Goal: Task Accomplishment & Management: Use online tool/utility

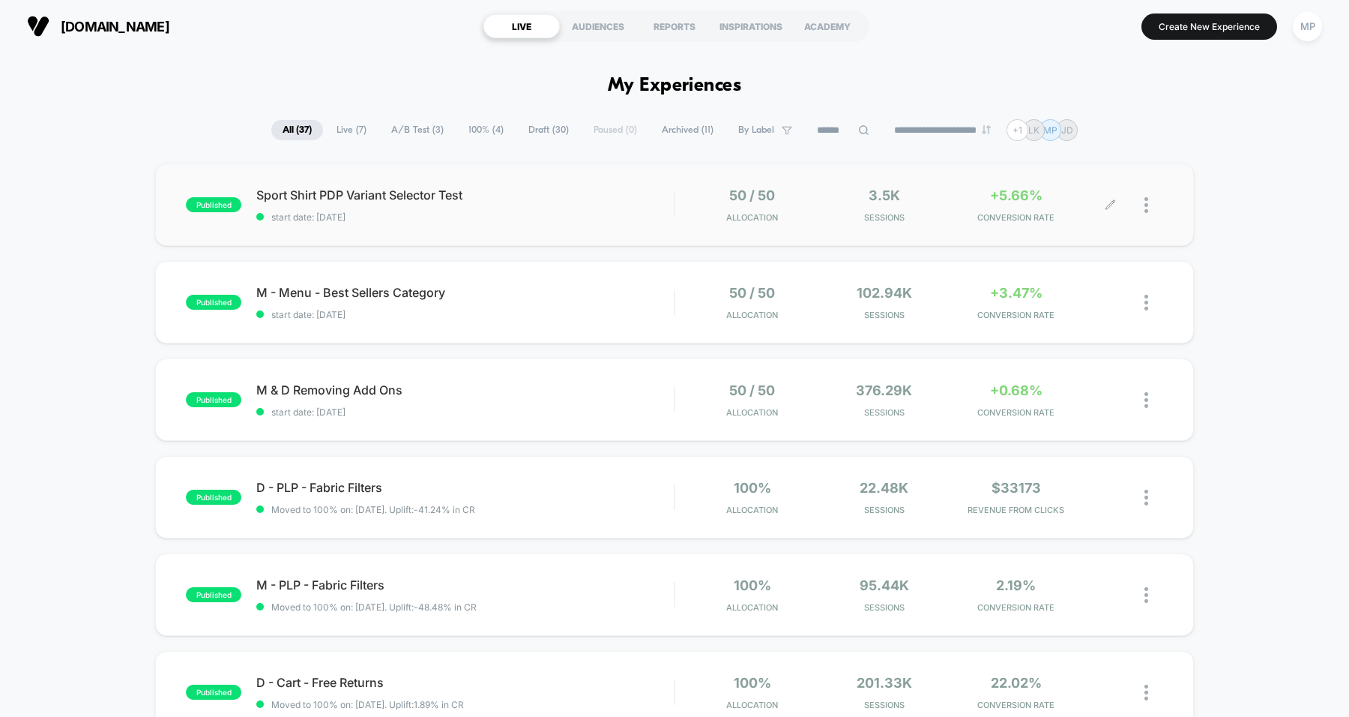
click at [839, 218] on span "Sessions" at bounding box center [884, 217] width 124 height 10
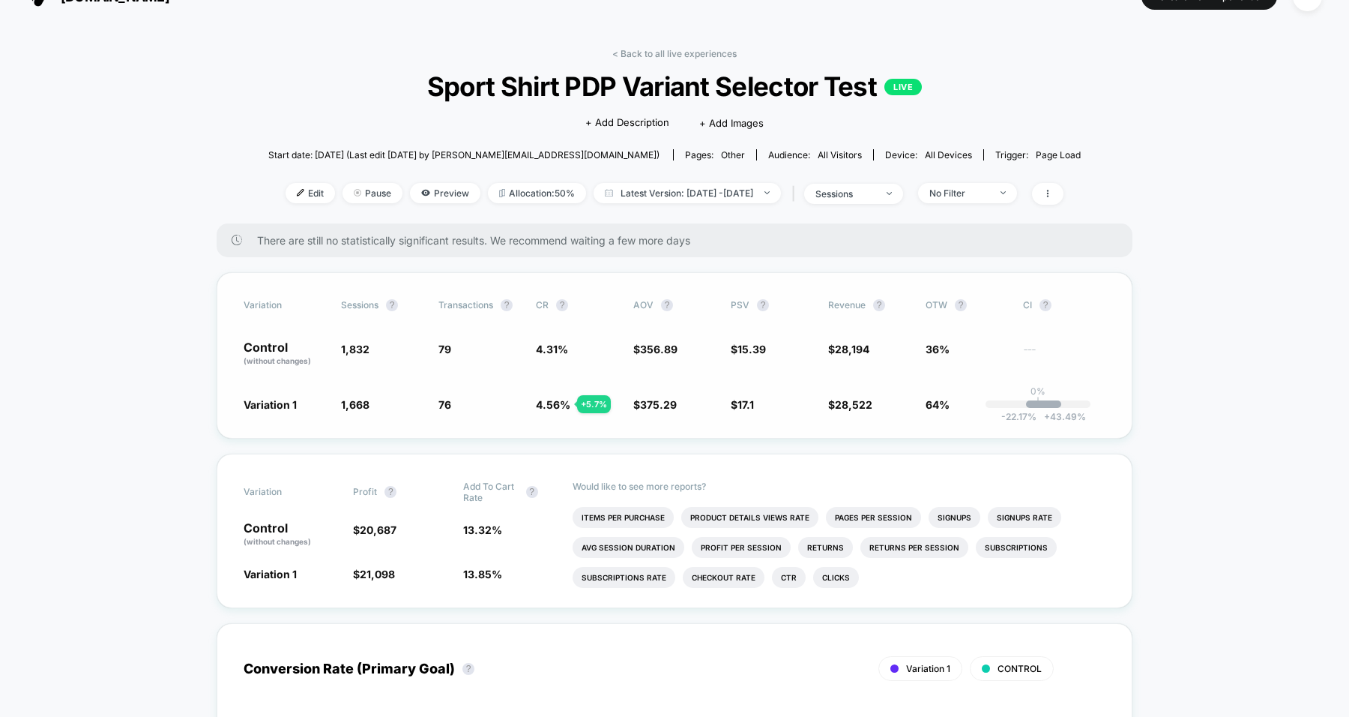
scroll to position [40, 0]
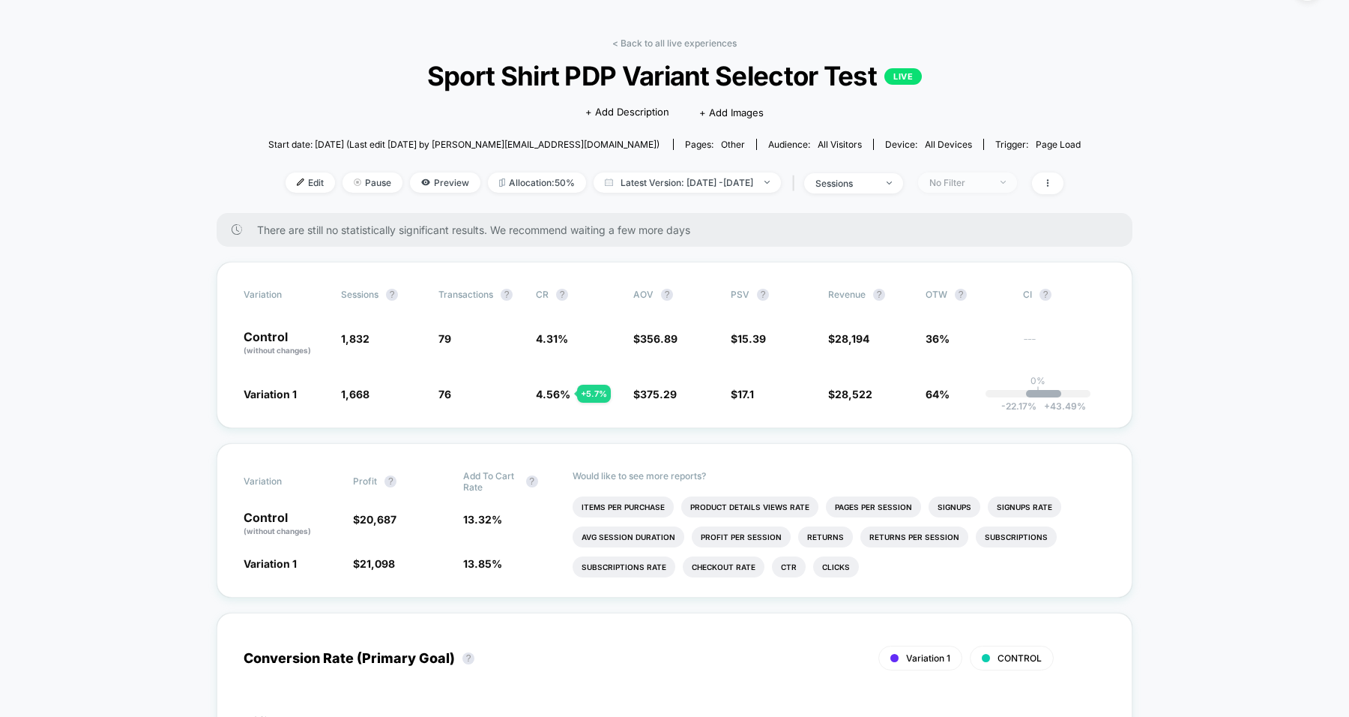
click at [978, 180] on div "No Filter" at bounding box center [960, 182] width 60 height 11
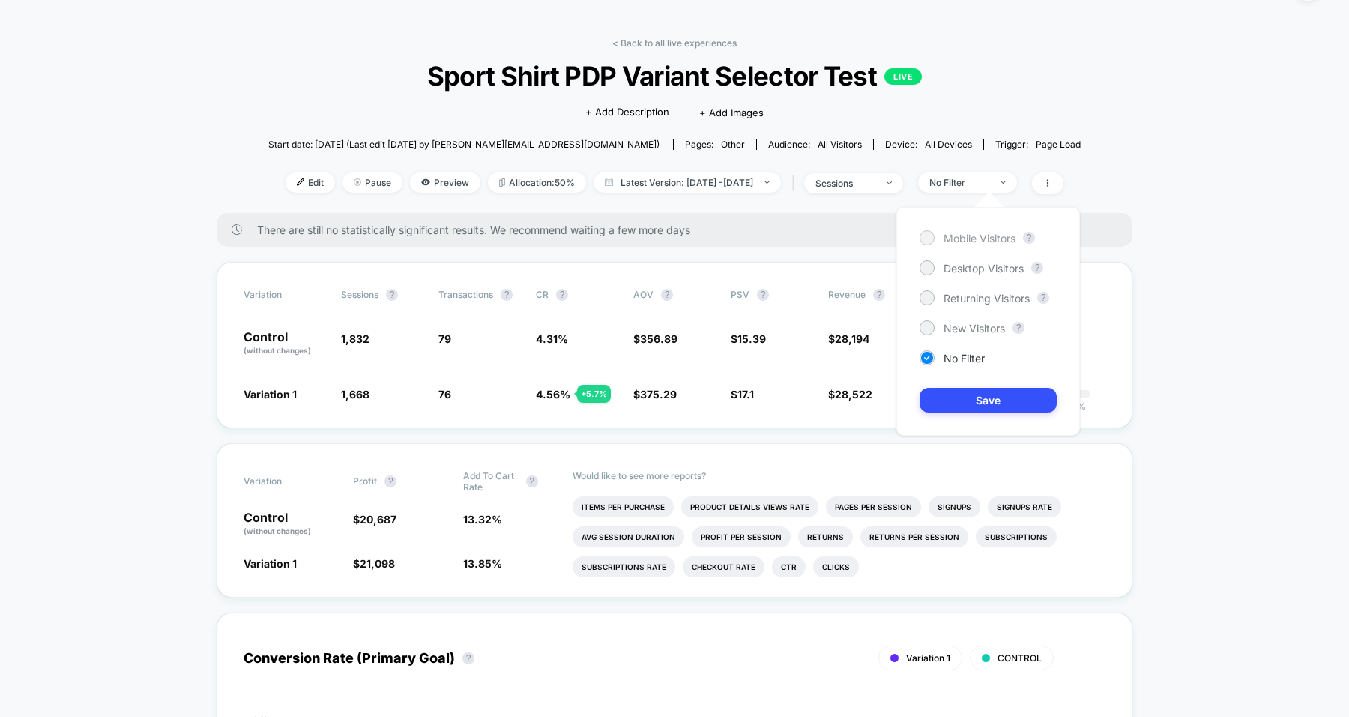
click at [969, 238] on span "Mobile Visitors" at bounding box center [980, 238] width 72 height 13
click at [1016, 393] on button "Save" at bounding box center [988, 400] width 137 height 25
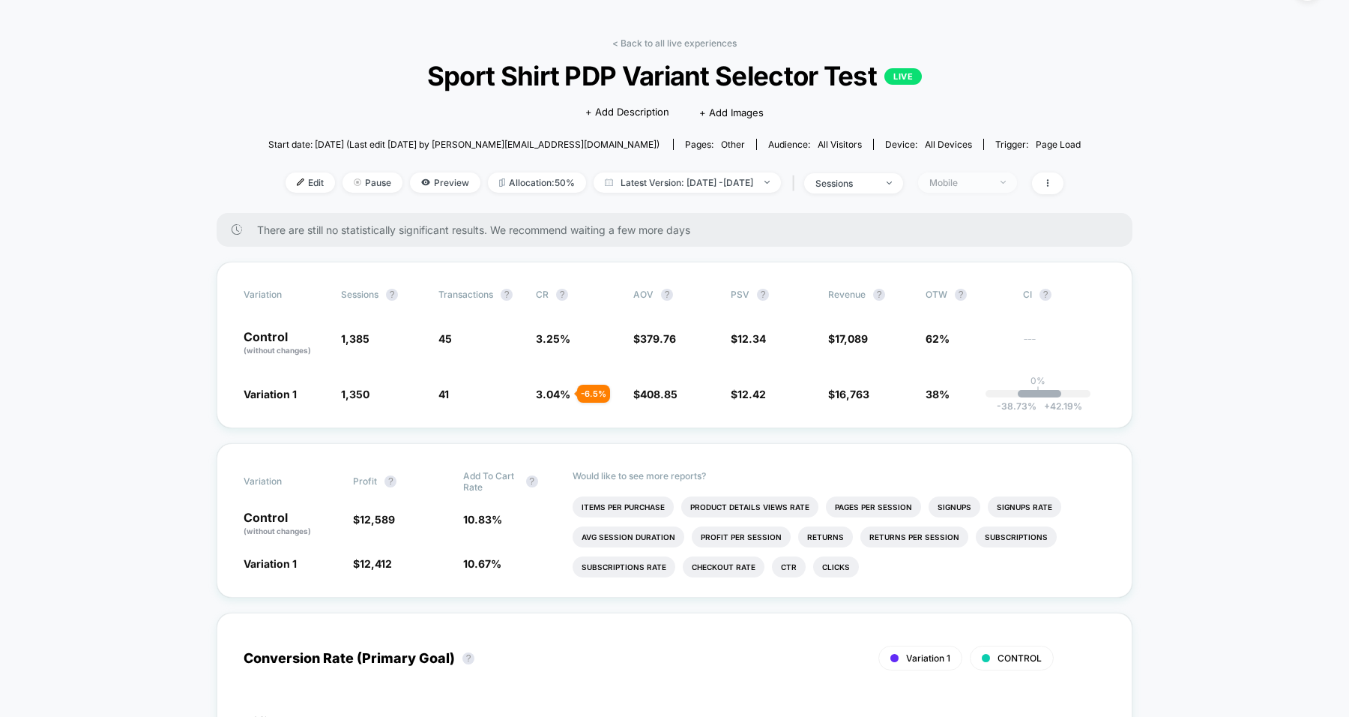
click at [990, 178] on div "Mobile" at bounding box center [960, 182] width 60 height 11
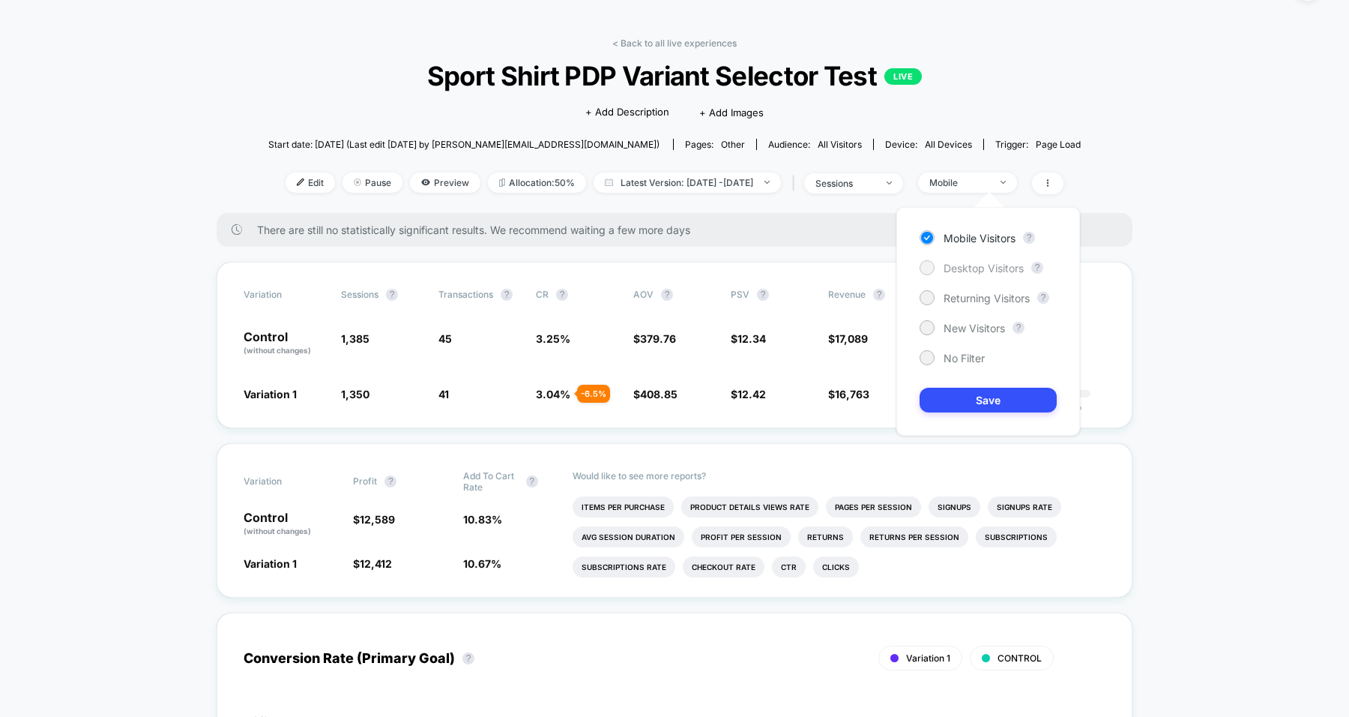
click at [975, 264] on span "Desktop Visitors" at bounding box center [984, 268] width 80 height 13
click at [1012, 404] on button "Save" at bounding box center [988, 400] width 137 height 25
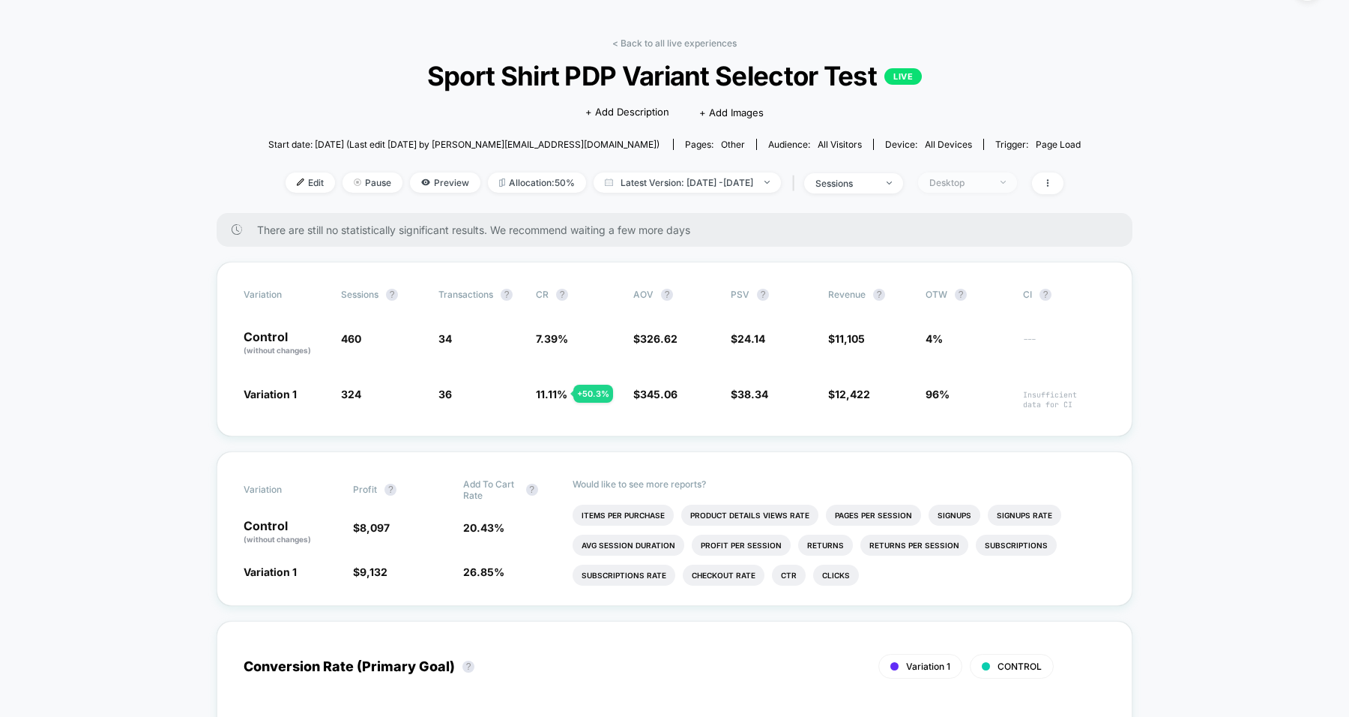
click at [990, 179] on div "Desktop" at bounding box center [960, 182] width 60 height 11
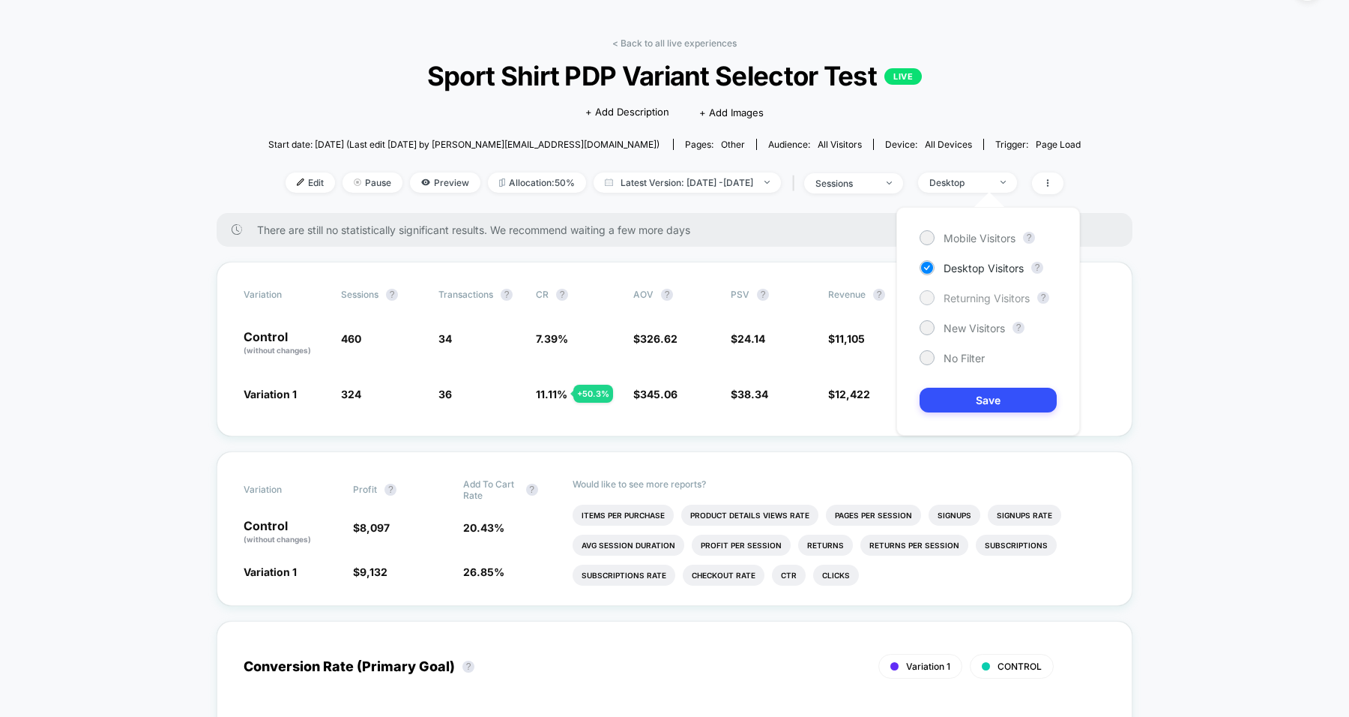
click at [968, 303] on span "Returning Visitors" at bounding box center [987, 298] width 86 height 13
click at [979, 404] on button "Save" at bounding box center [988, 400] width 137 height 25
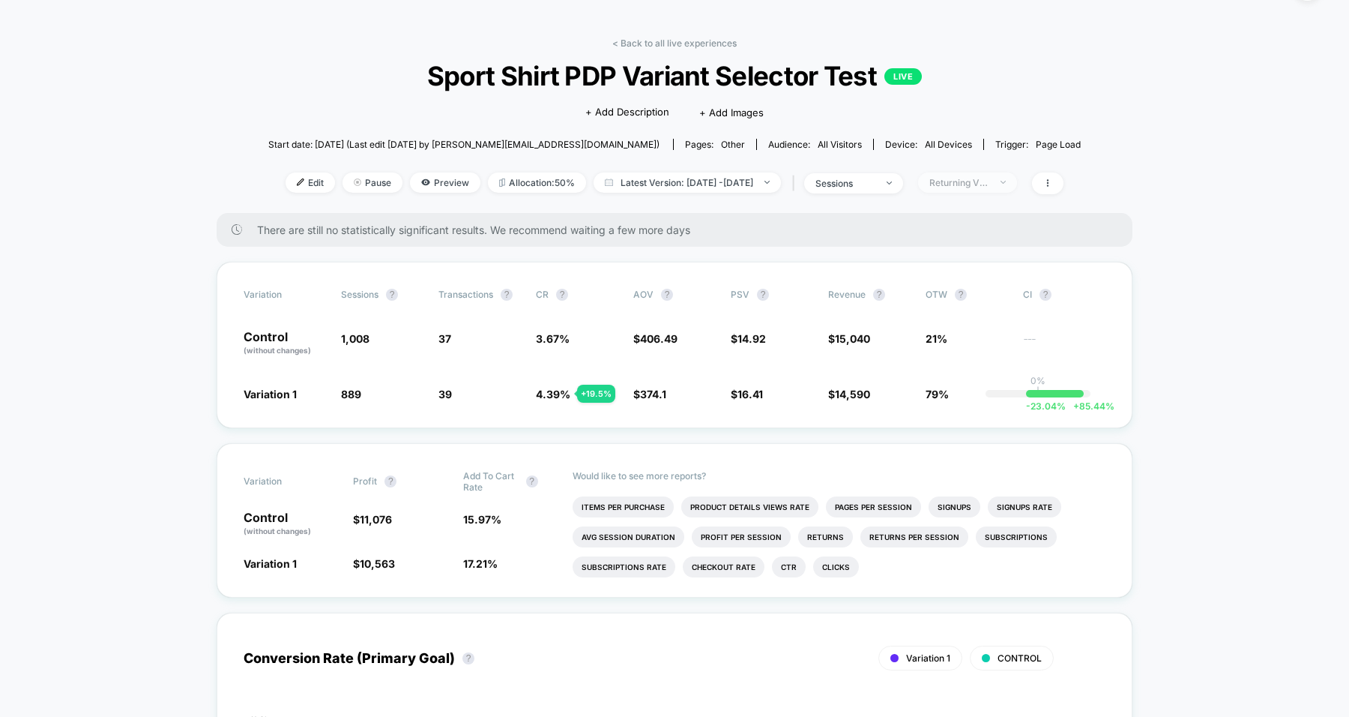
click at [990, 182] on div "Returning Visitors" at bounding box center [960, 182] width 60 height 11
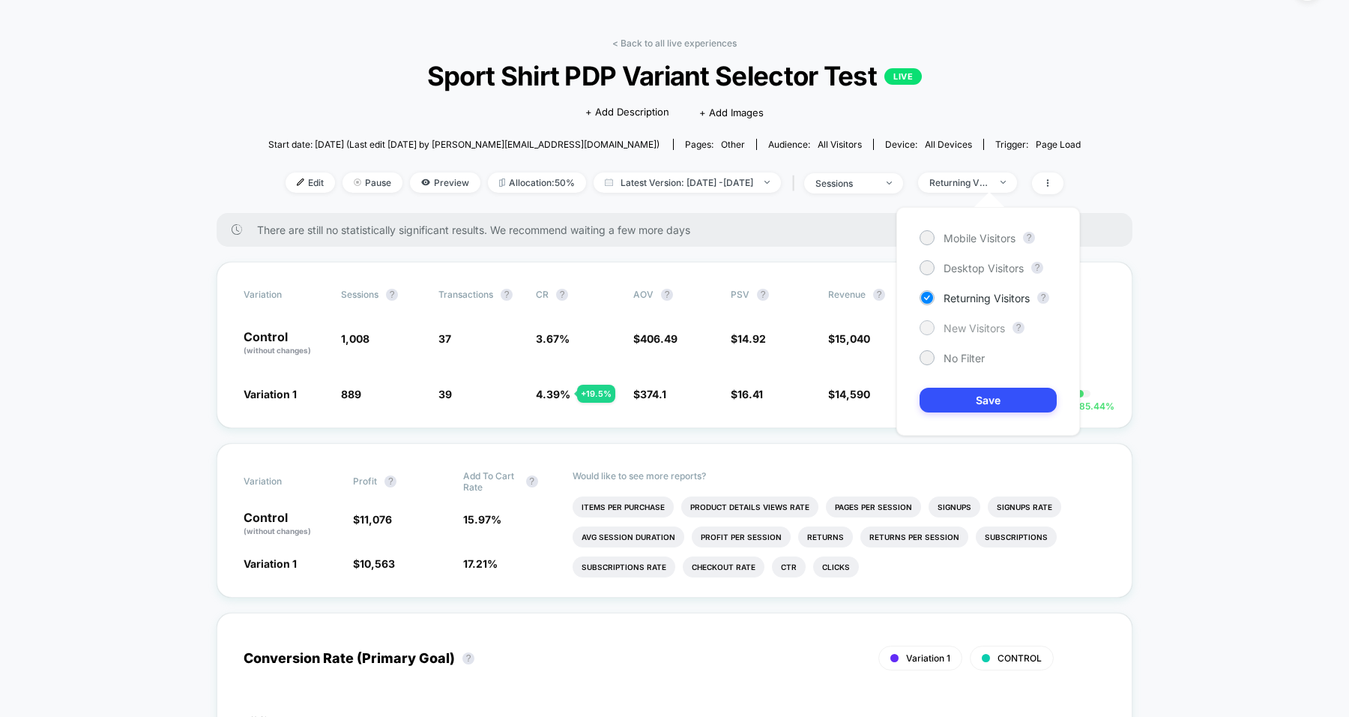
click at [970, 332] on span "New Visitors" at bounding box center [974, 328] width 61 height 13
click at [973, 403] on button "Save" at bounding box center [988, 400] width 137 height 25
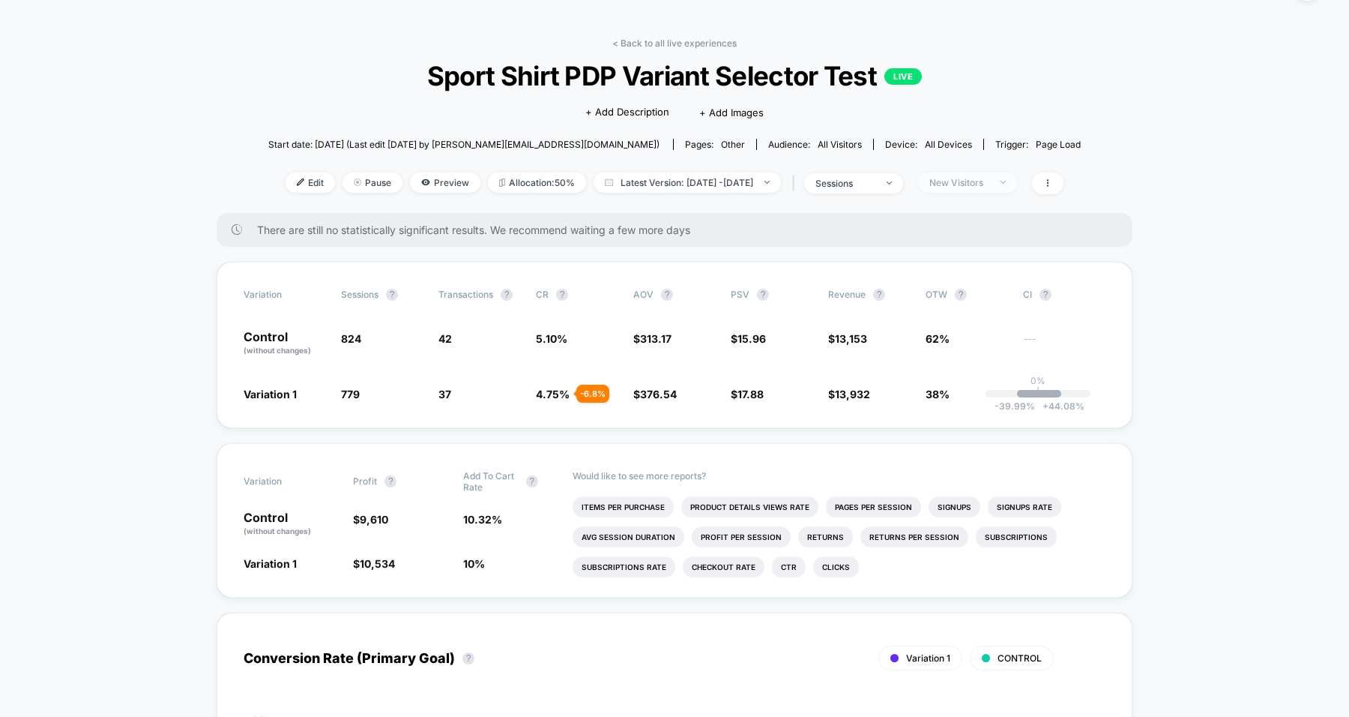
click at [990, 178] on div "New Visitors" at bounding box center [960, 182] width 60 height 11
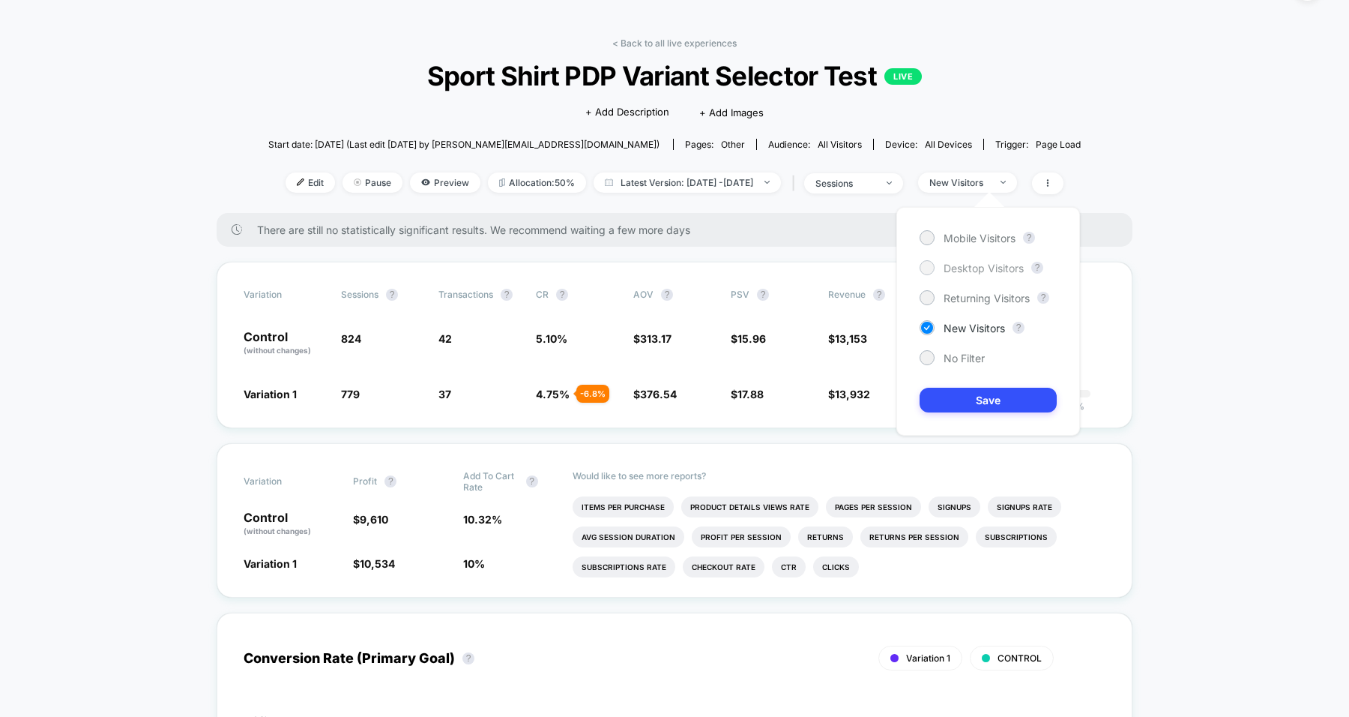
click at [975, 274] on span "Desktop Visitors" at bounding box center [984, 268] width 80 height 13
click at [966, 402] on button "Save" at bounding box center [988, 400] width 137 height 25
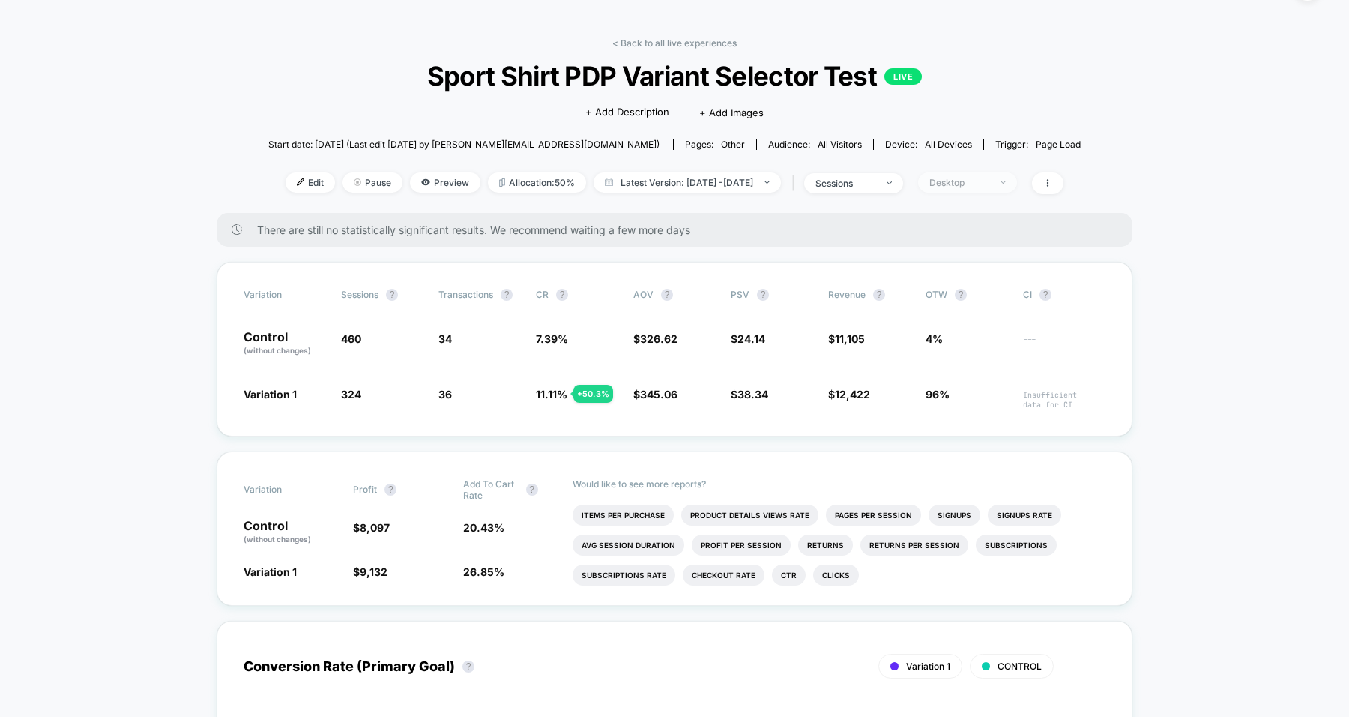
click at [972, 178] on div "Desktop" at bounding box center [960, 182] width 60 height 11
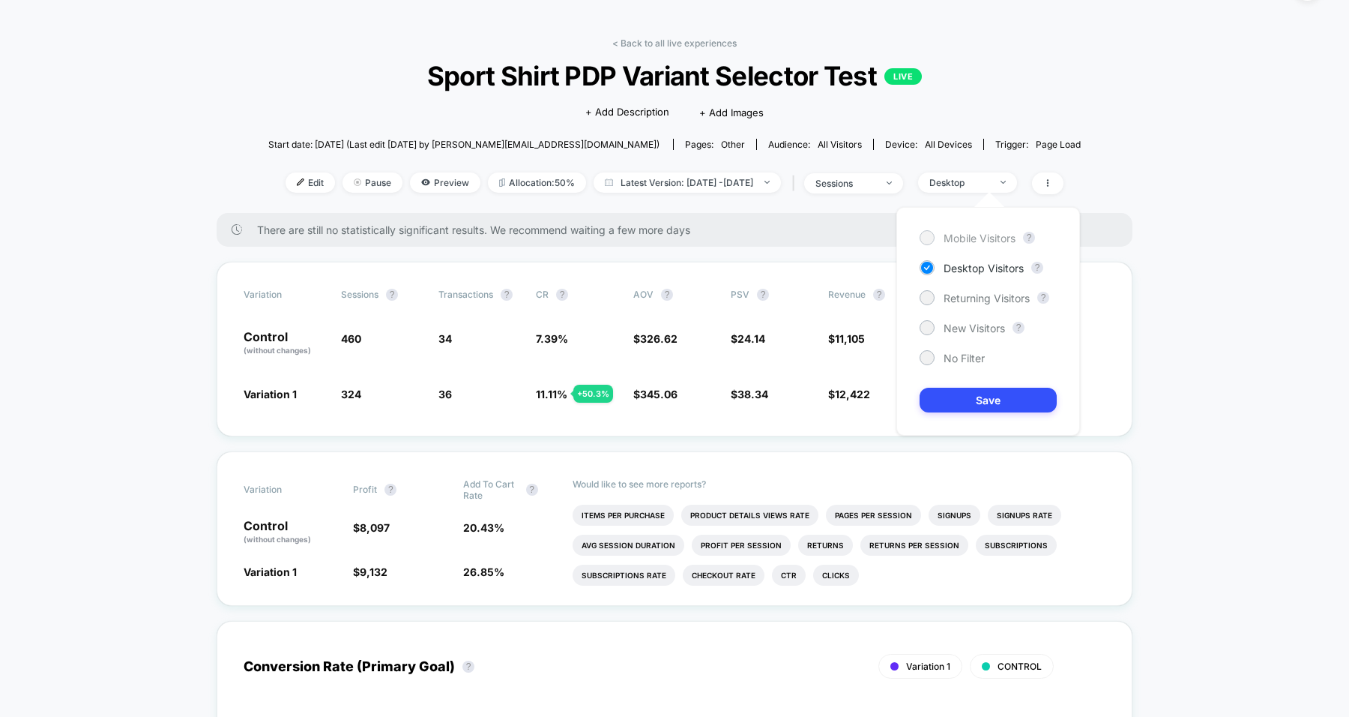
click at [966, 232] on span "Mobile Visitors" at bounding box center [980, 238] width 72 height 13
click at [966, 397] on button "Save" at bounding box center [988, 400] width 137 height 25
